Goal: Information Seeking & Learning: Learn about a topic

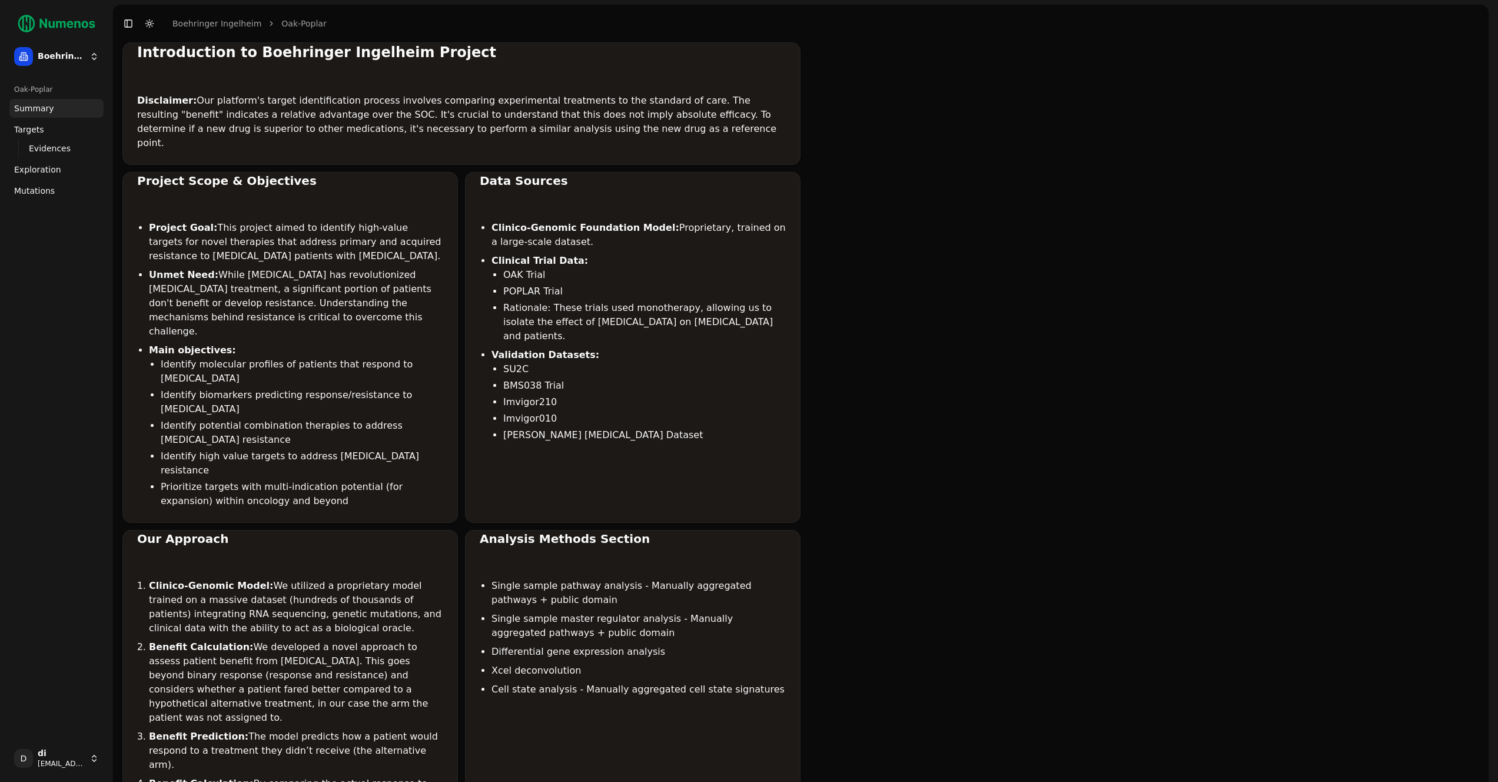
click at [54, 145] on span "Evidences" at bounding box center [50, 148] width 42 height 12
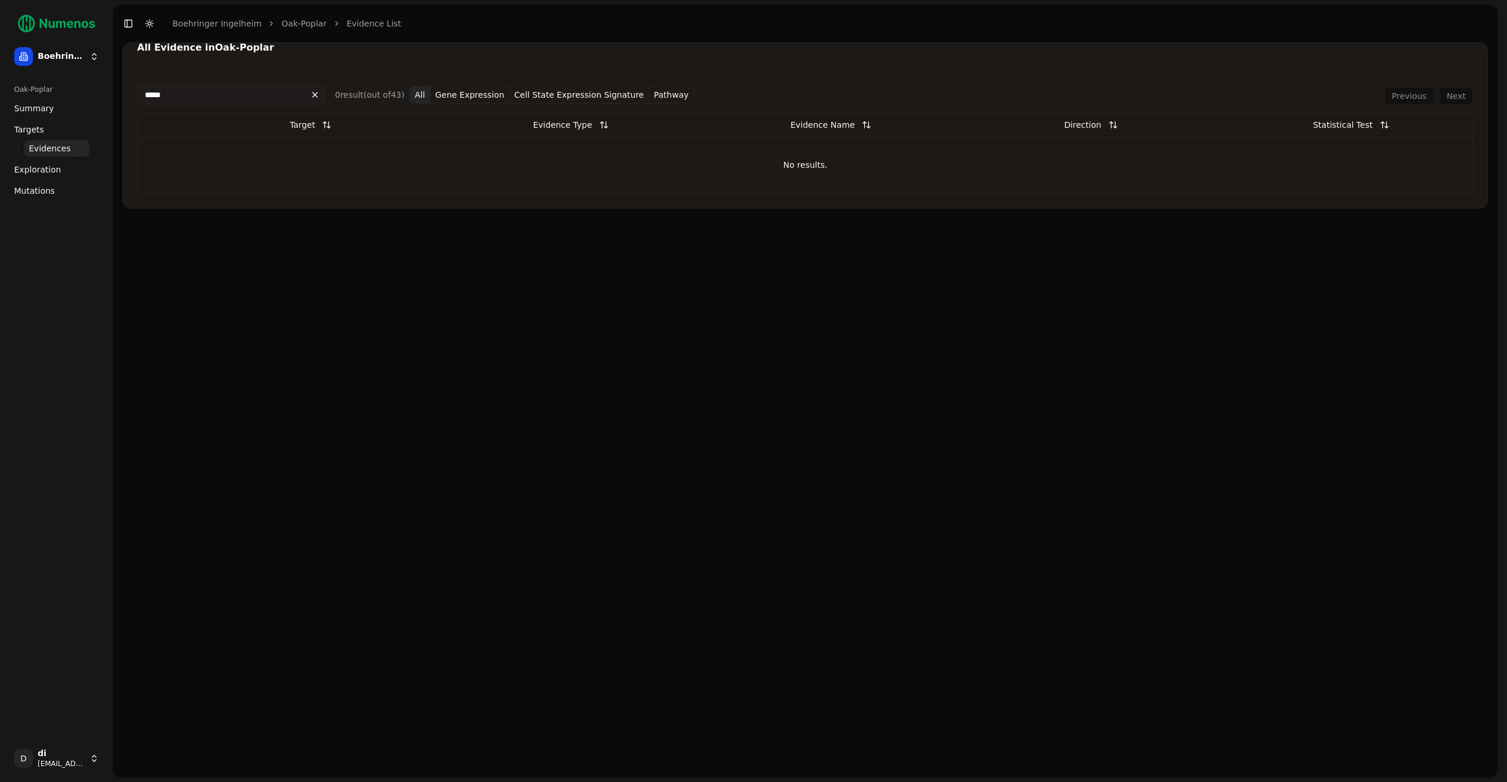
click at [27, 127] on span "Targets" at bounding box center [29, 130] width 30 height 12
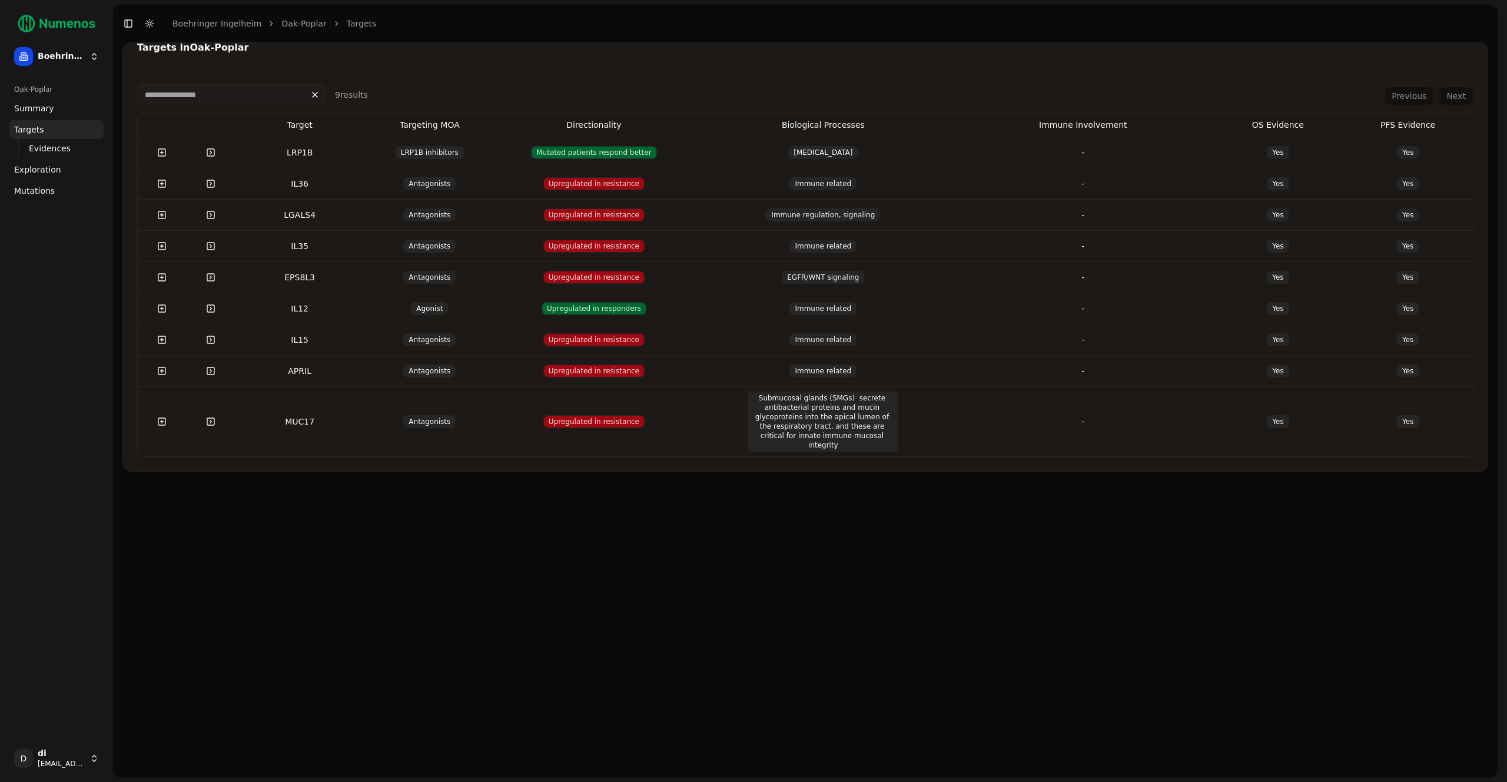
click at [42, 153] on span "Evidences" at bounding box center [50, 148] width 42 height 12
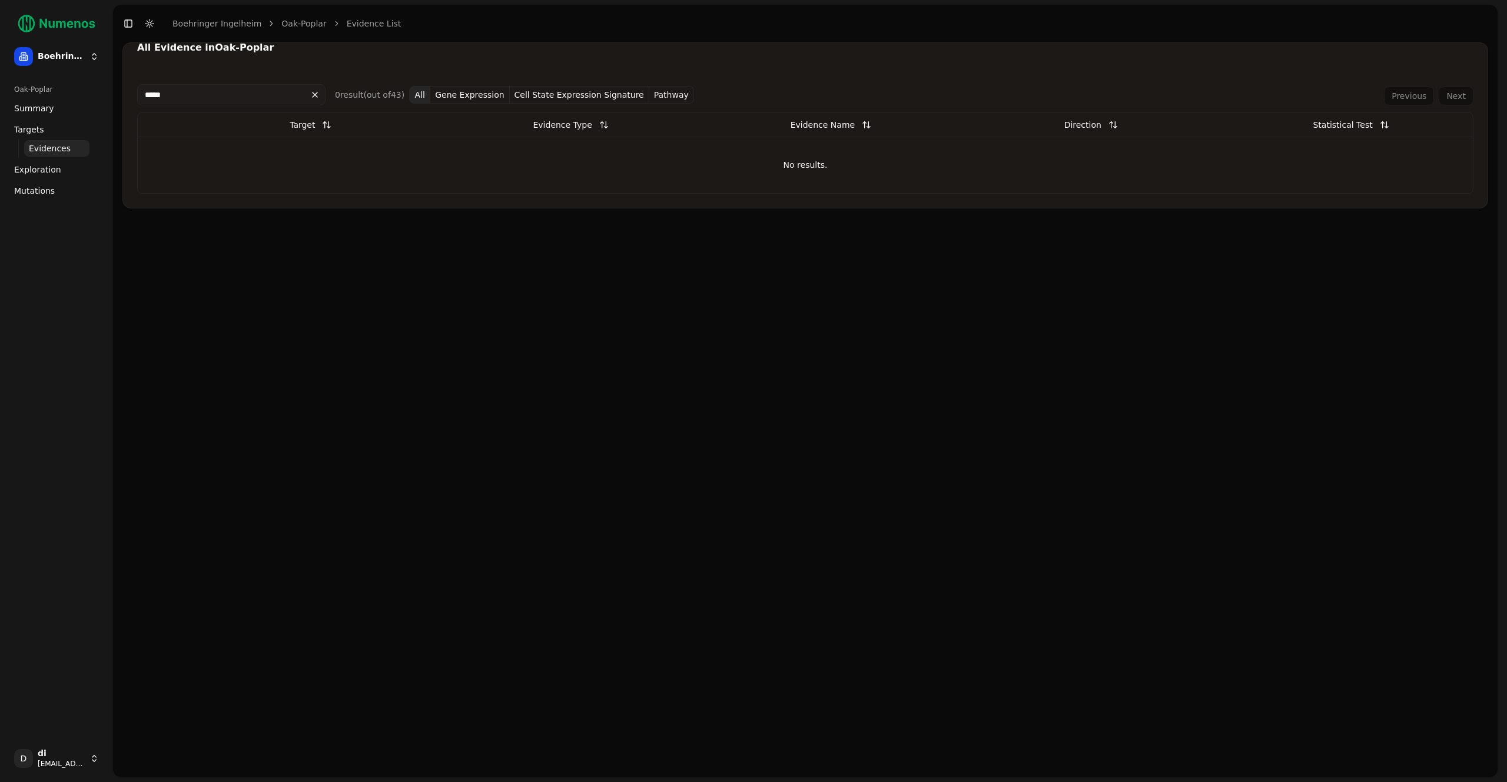
click at [318, 96] on button at bounding box center [314, 94] width 21 height 19
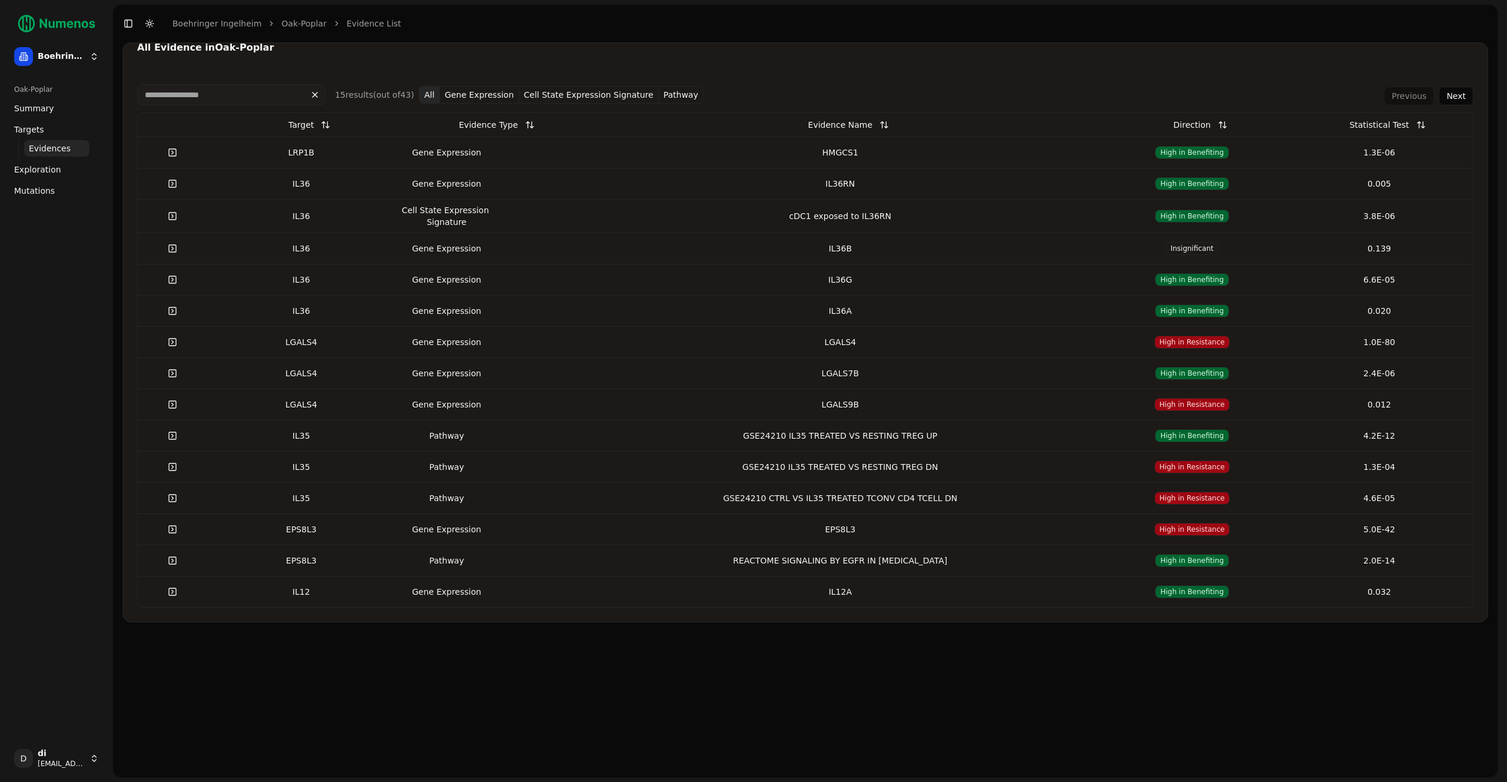
click at [1455, 88] on button "Next" at bounding box center [1456, 96] width 35 height 19
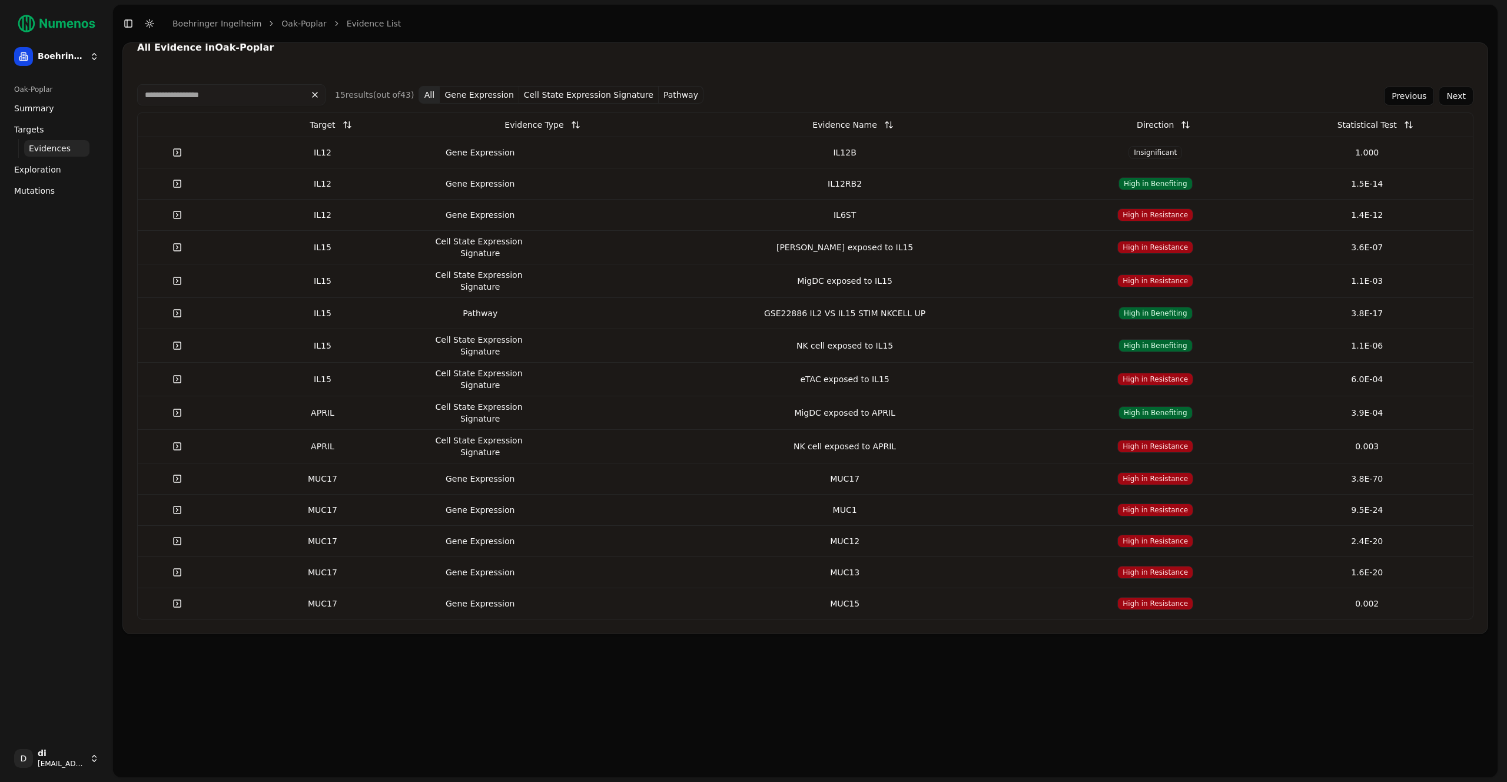
click at [1460, 94] on button "Next" at bounding box center [1456, 96] width 35 height 19
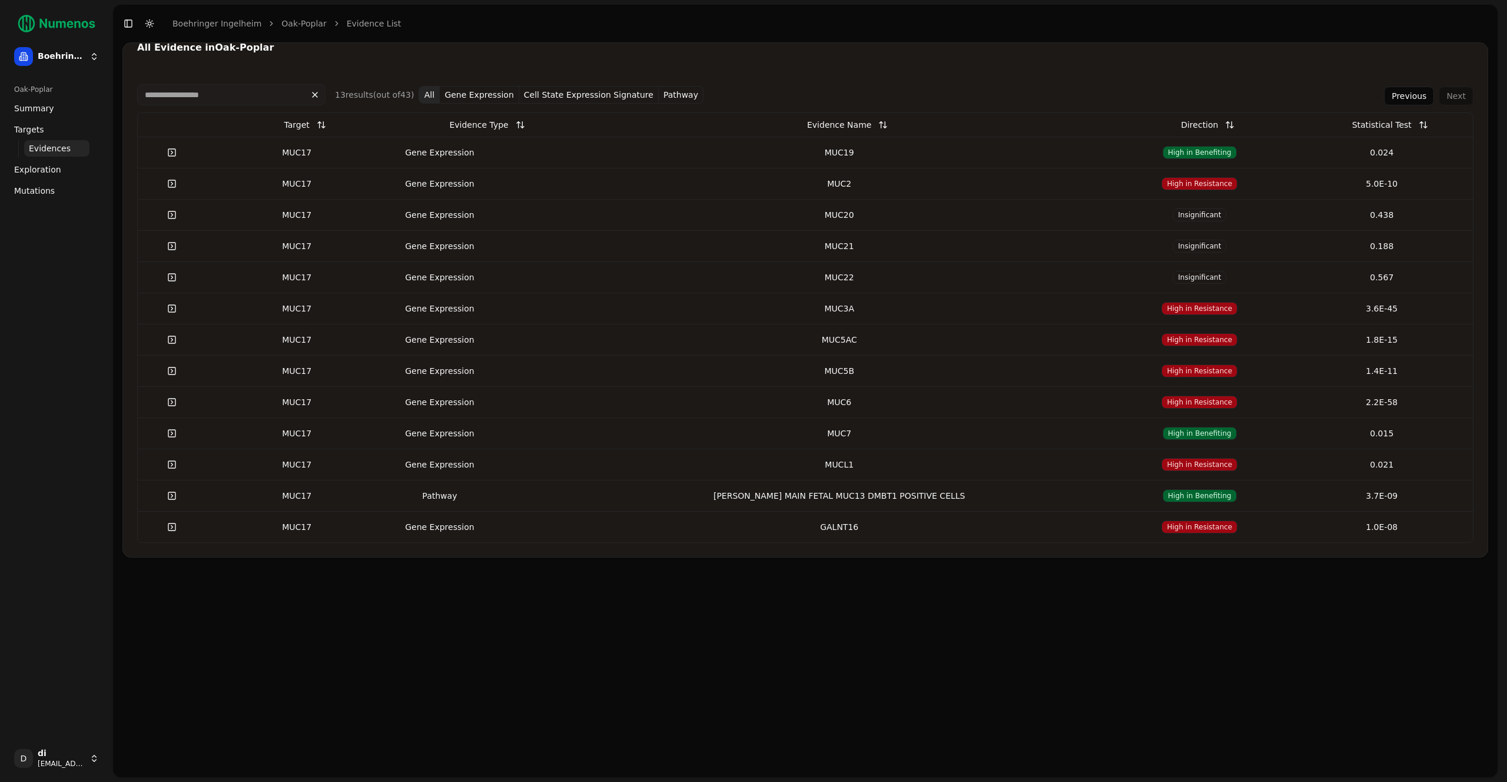
click at [1412, 98] on button "Previous" at bounding box center [1409, 96] width 50 height 19
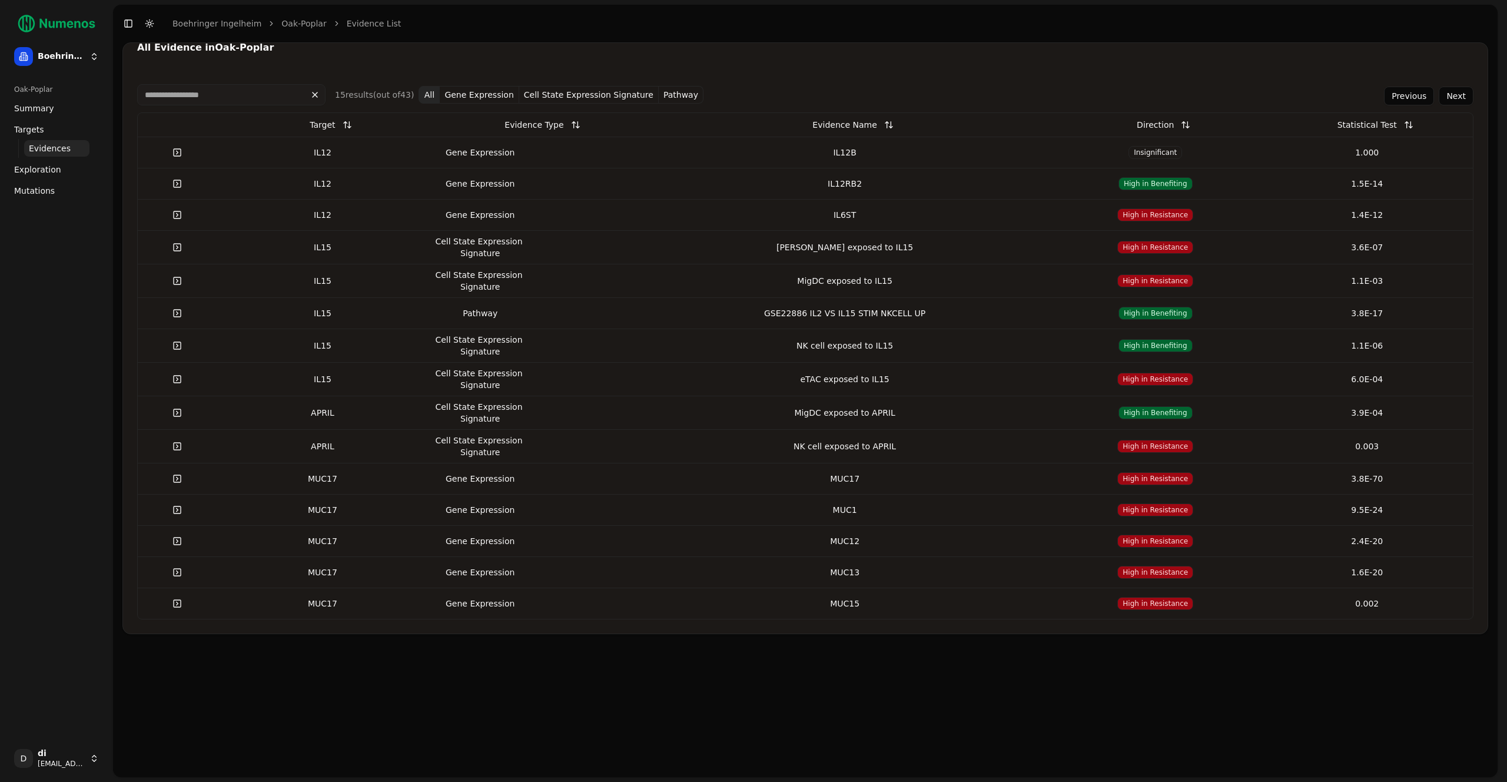
click at [1412, 98] on button "Previous" at bounding box center [1409, 96] width 50 height 19
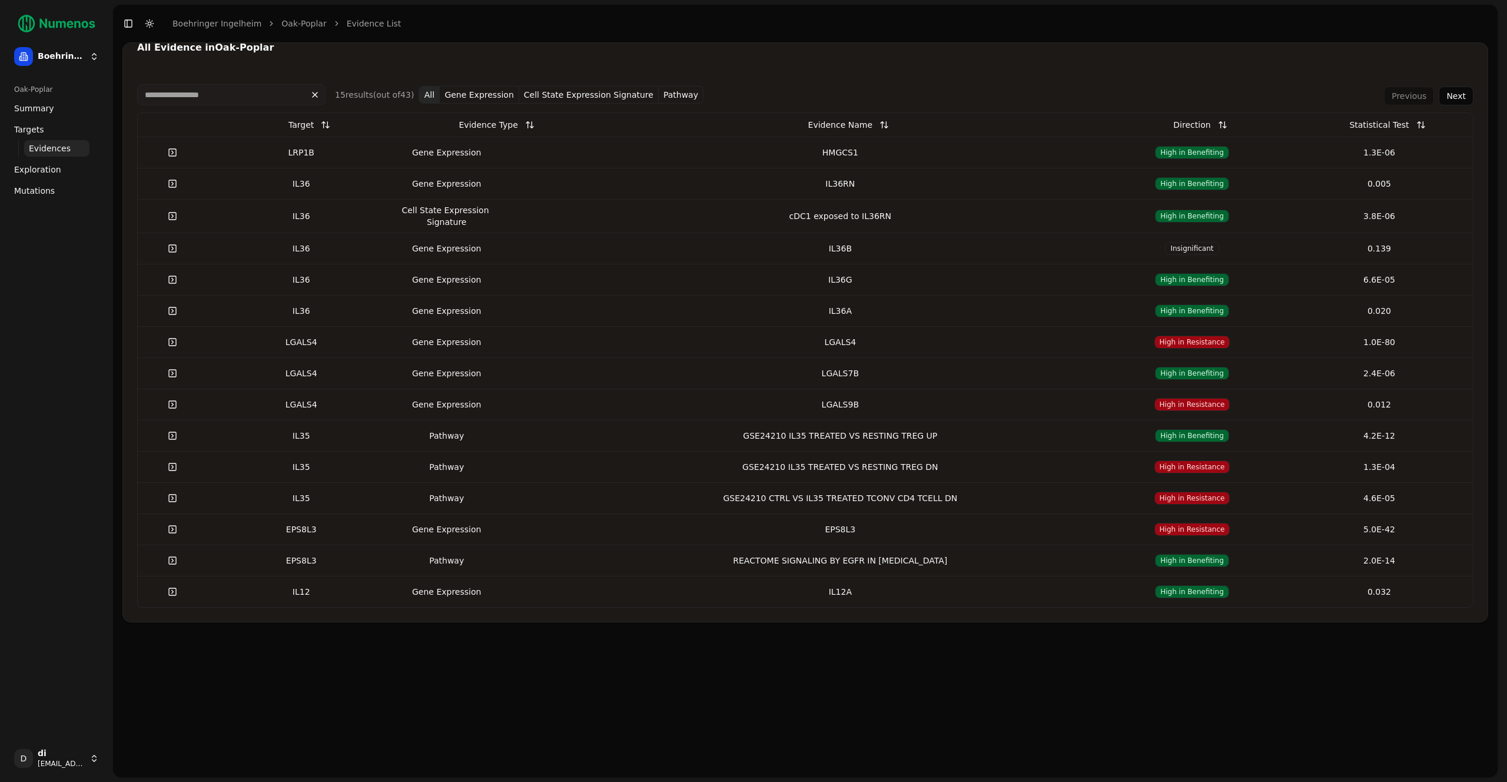
click at [1412, 95] on div "Previous Next" at bounding box center [1428, 96] width 89 height 19
click at [1455, 95] on button "Next" at bounding box center [1456, 96] width 35 height 19
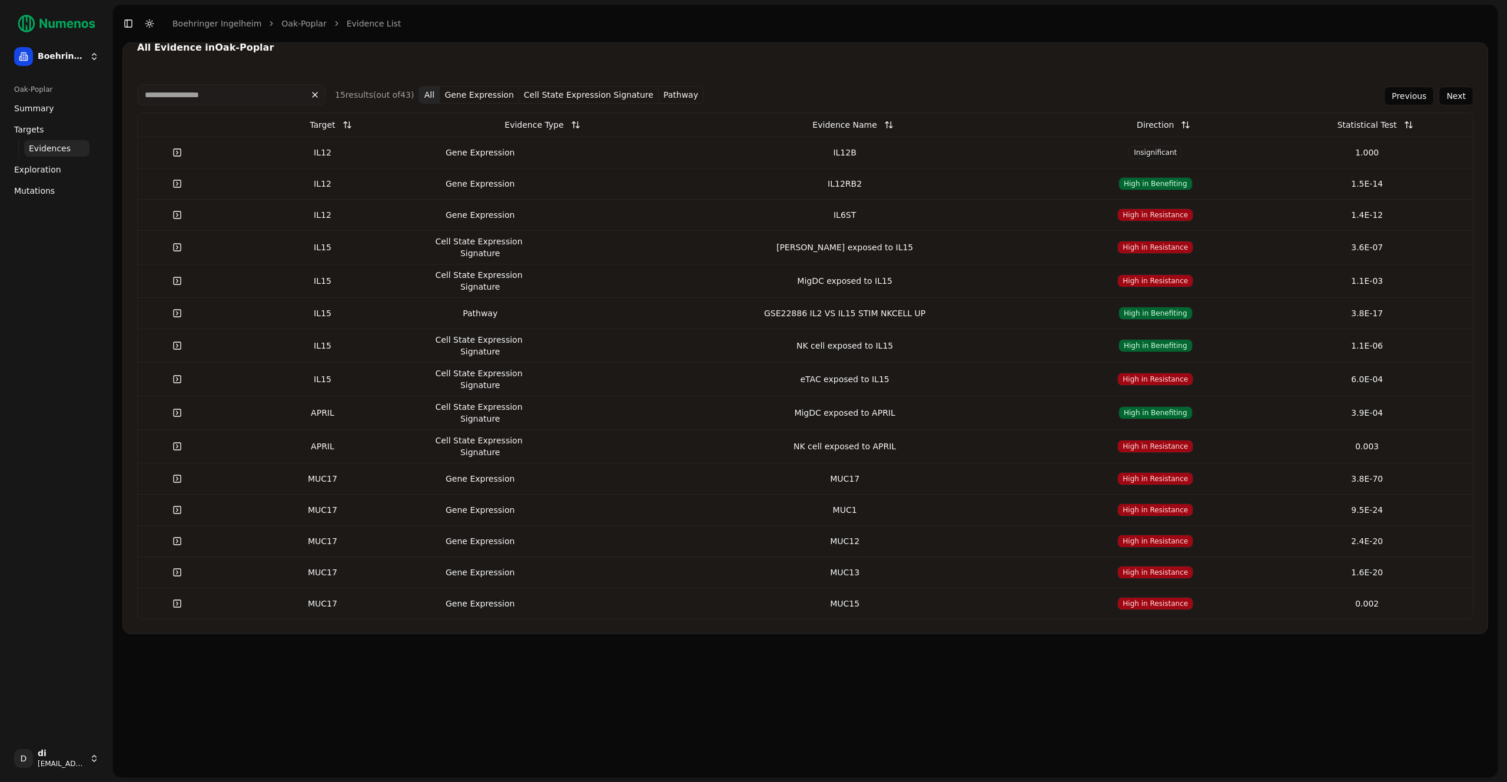
click at [1455, 95] on button "Next" at bounding box center [1456, 96] width 35 height 19
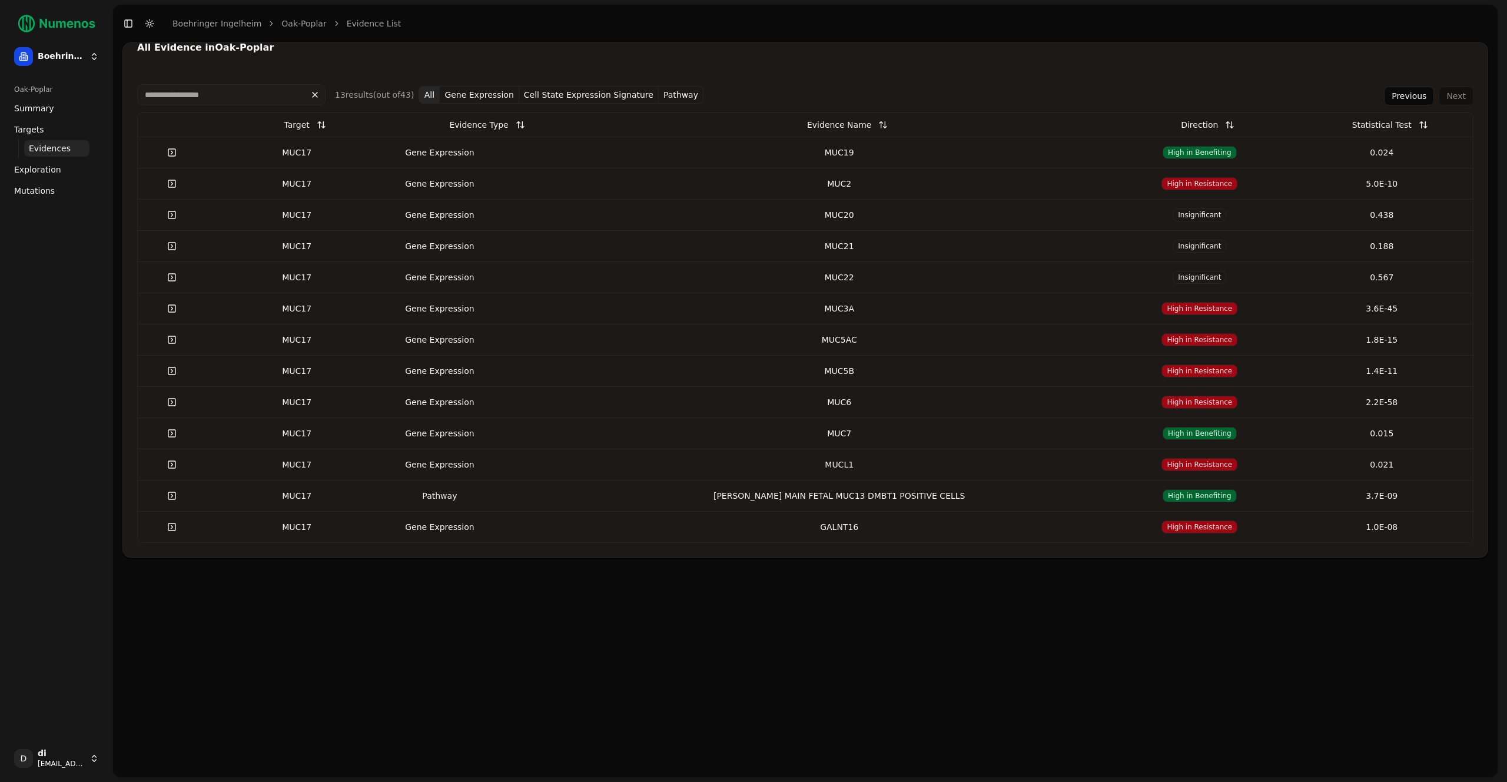
click at [55, 169] on span "Exploration" at bounding box center [37, 170] width 47 height 12
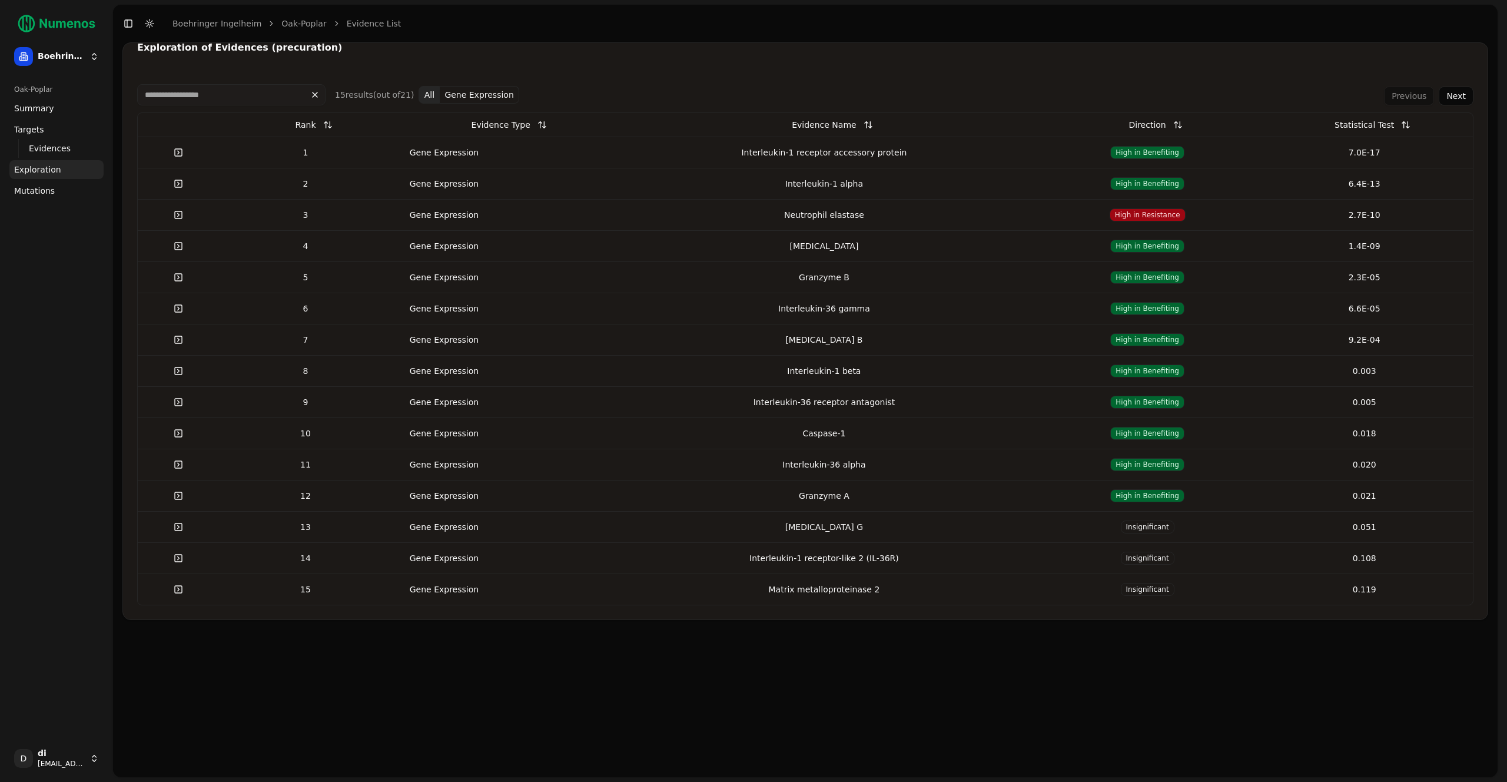
click at [1467, 97] on button "Next" at bounding box center [1456, 96] width 35 height 19
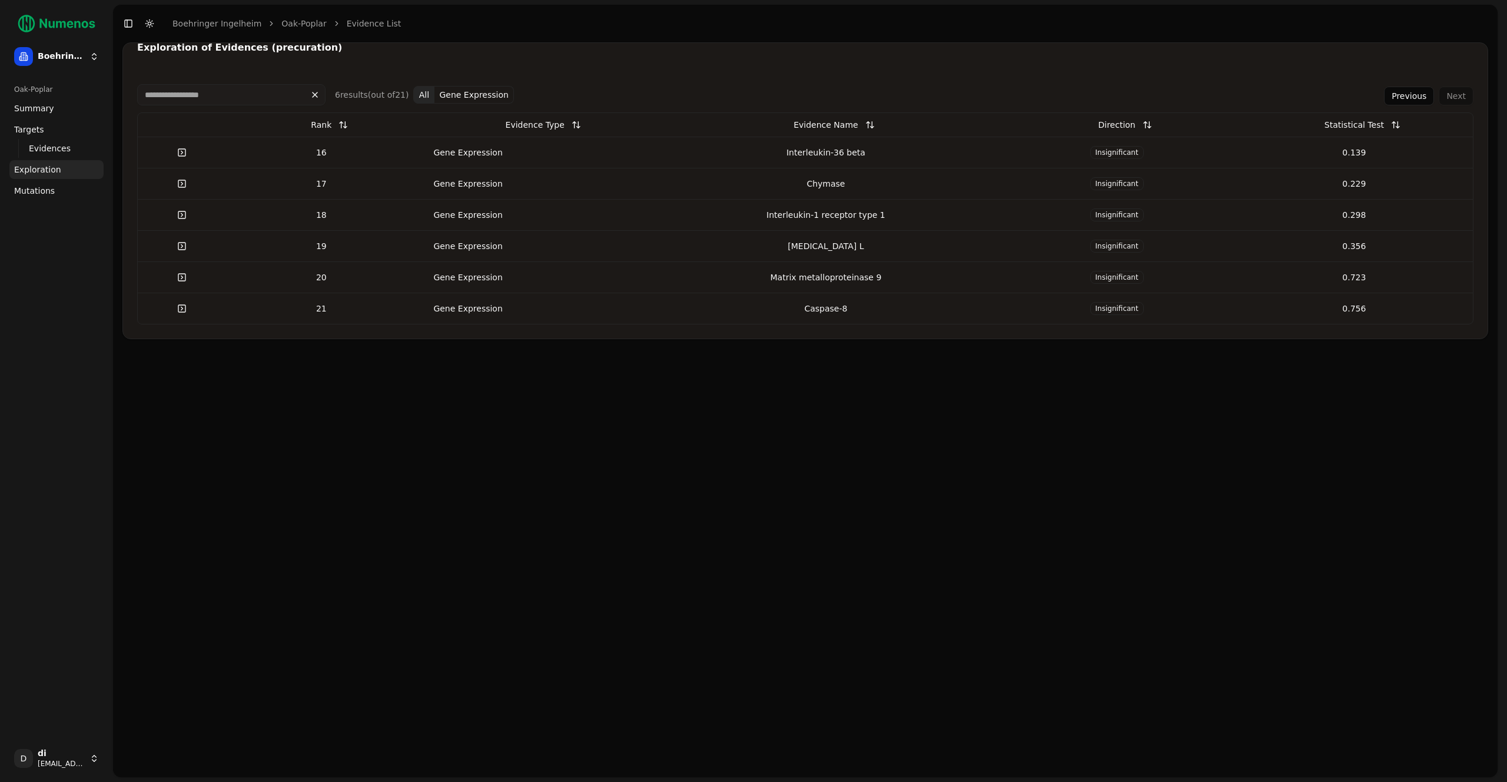
click at [1466, 96] on div "Previous Next" at bounding box center [1428, 96] width 89 height 19
click at [1399, 91] on button "Previous" at bounding box center [1409, 96] width 50 height 19
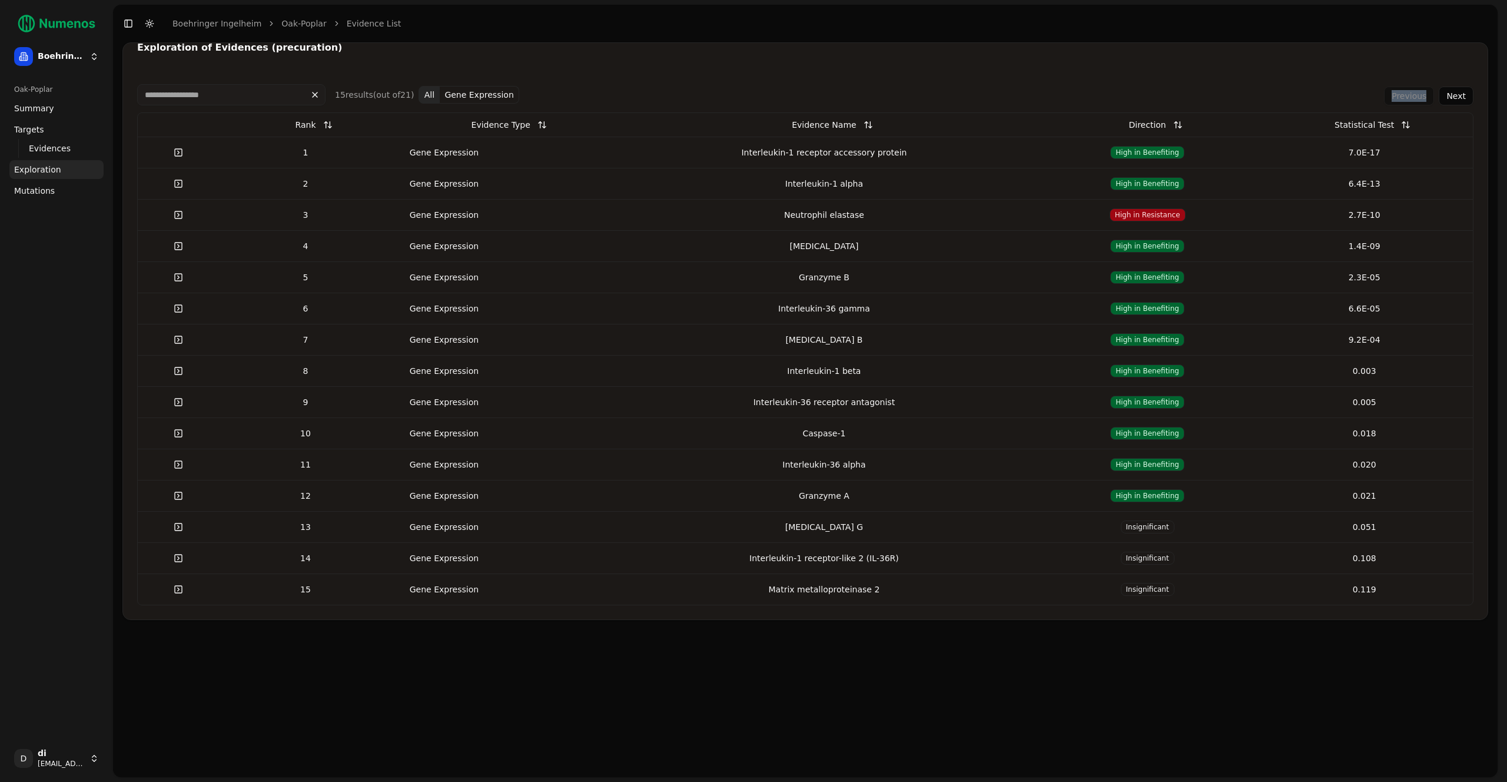
click at [1399, 91] on div "Previous Next" at bounding box center [1428, 96] width 89 height 19
click at [68, 145] on link "Evidences" at bounding box center [56, 148] width 65 height 16
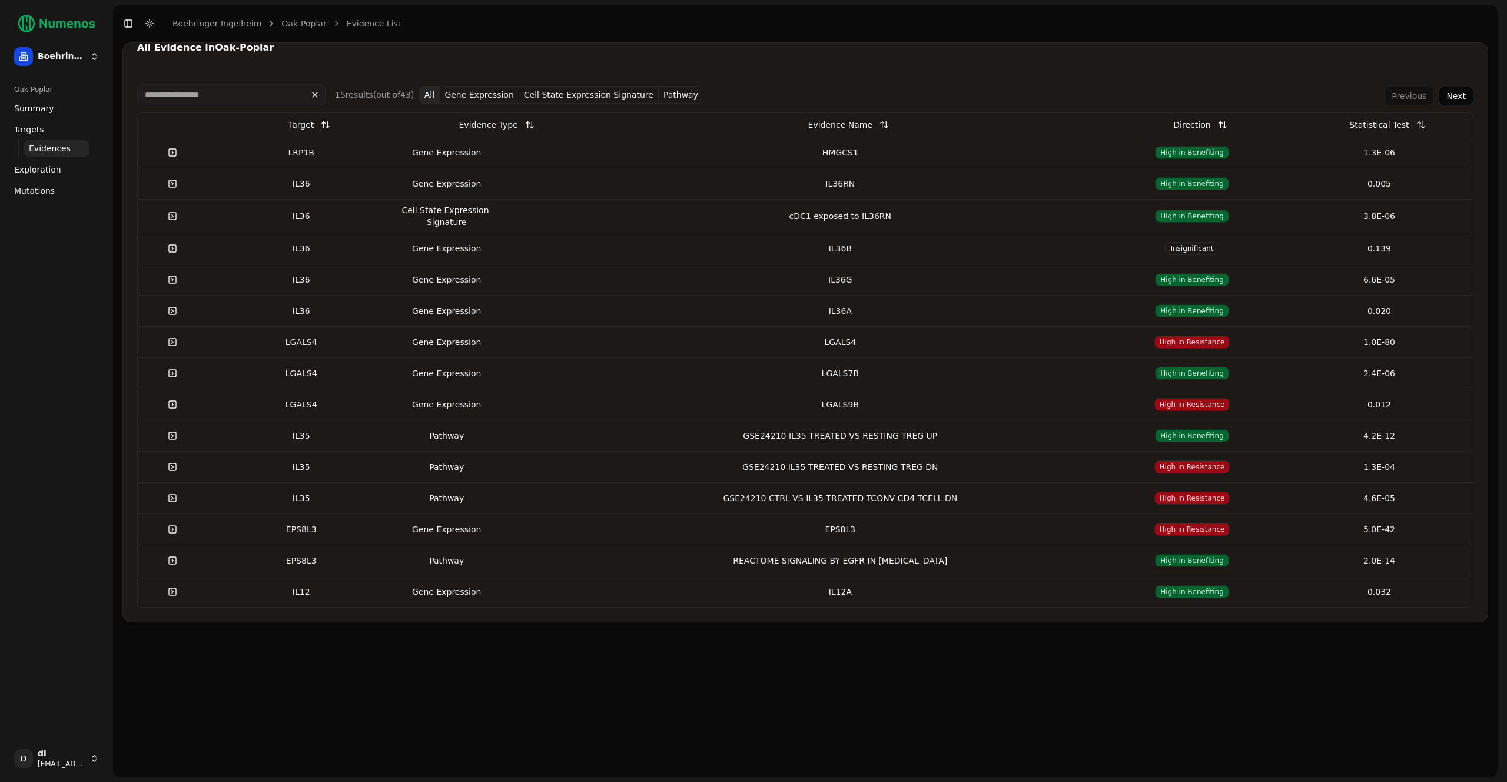
click at [441, 211] on div "Cell State Expression Signature" at bounding box center [447, 216] width 94 height 24
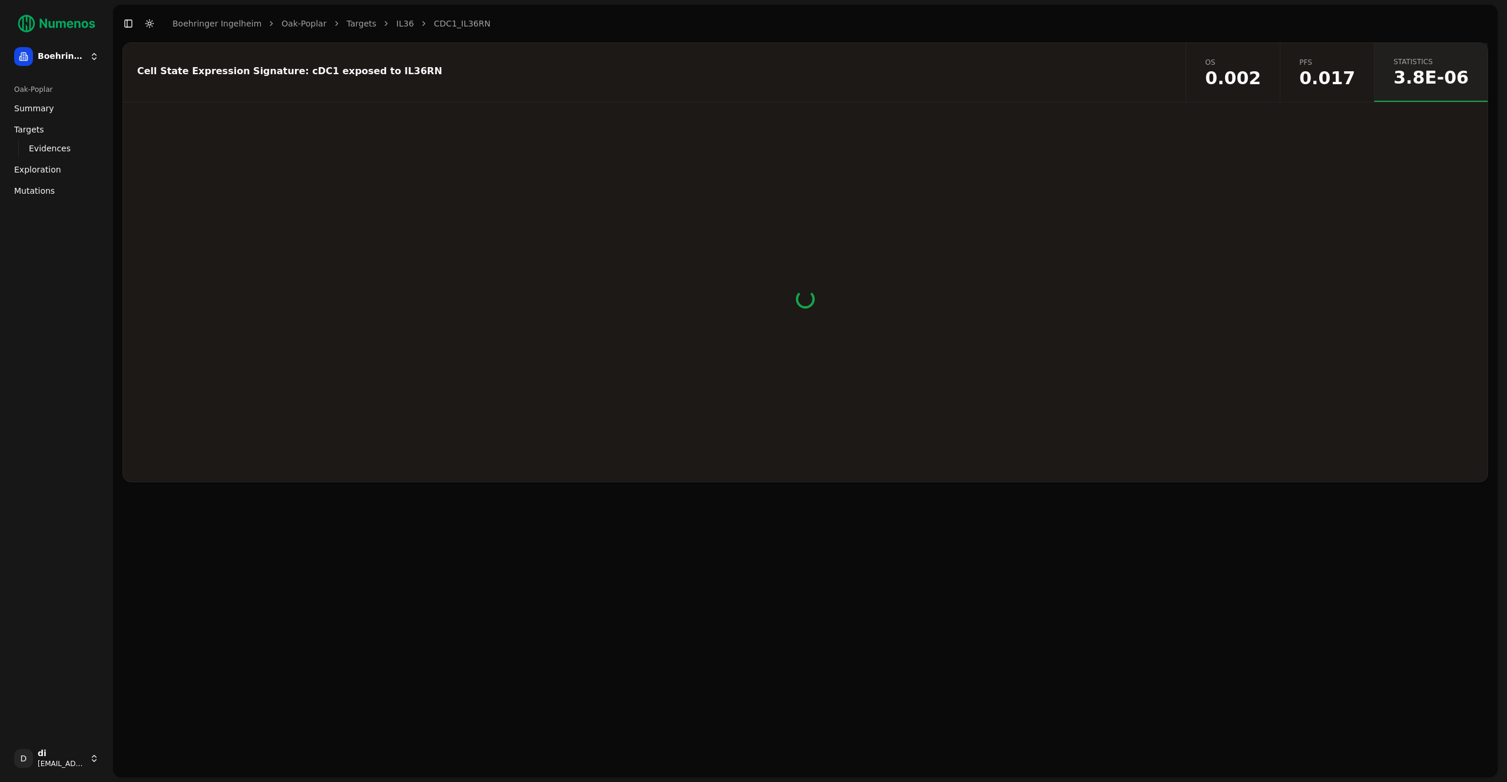
click at [446, 69] on div "Cell State Expression Signature: cDC1 exposed to IL36RN" at bounding box center [652, 71] width 1031 height 9
